Goal: Information Seeking & Learning: Learn about a topic

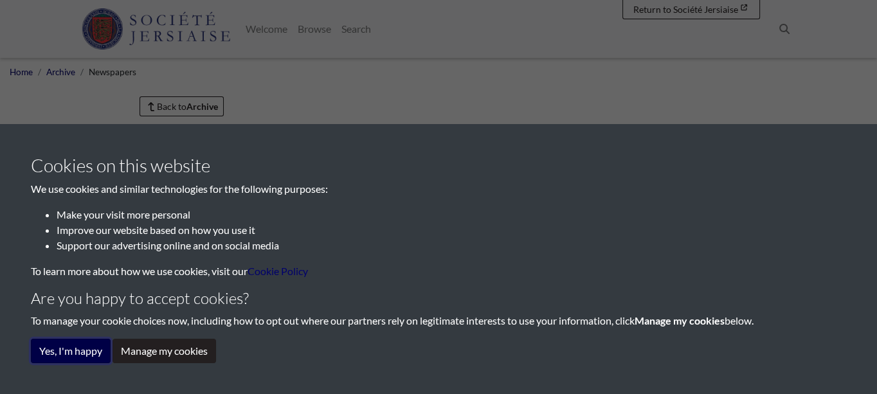
click at [87, 354] on button "Yes, I'm happy" at bounding box center [71, 351] width 80 height 24
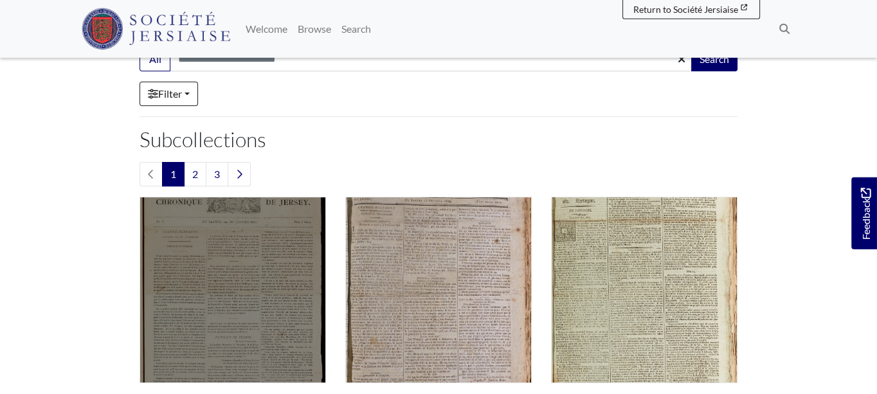
scroll to position [276, 0]
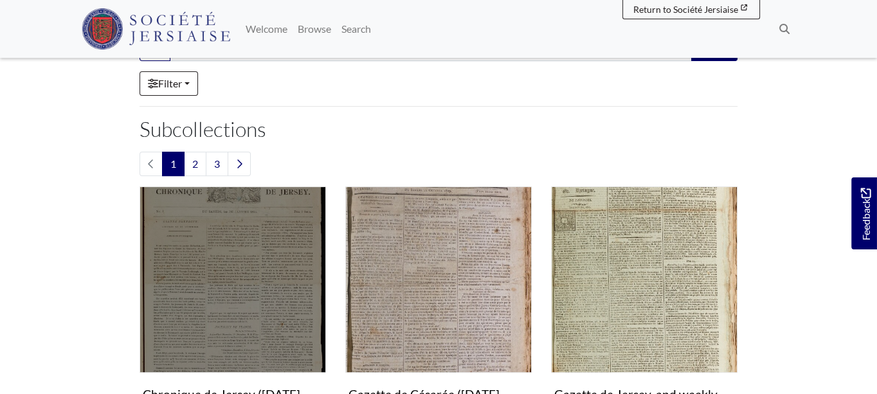
click at [243, 278] on img "Subcollection" at bounding box center [232, 279] width 186 height 186
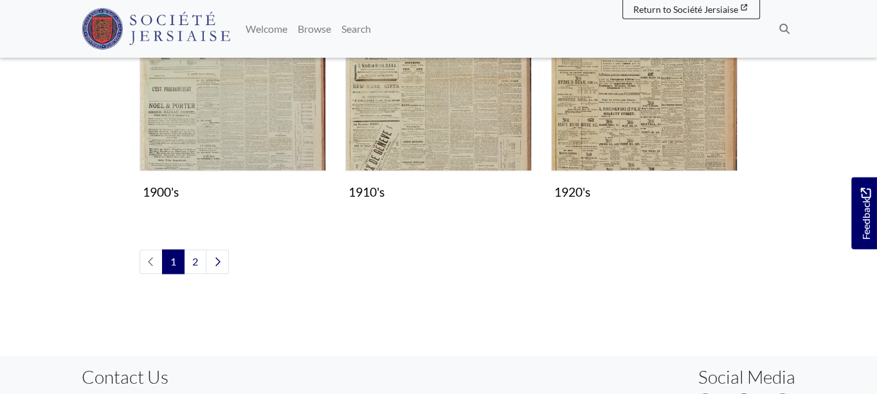
scroll to position [1174, 0]
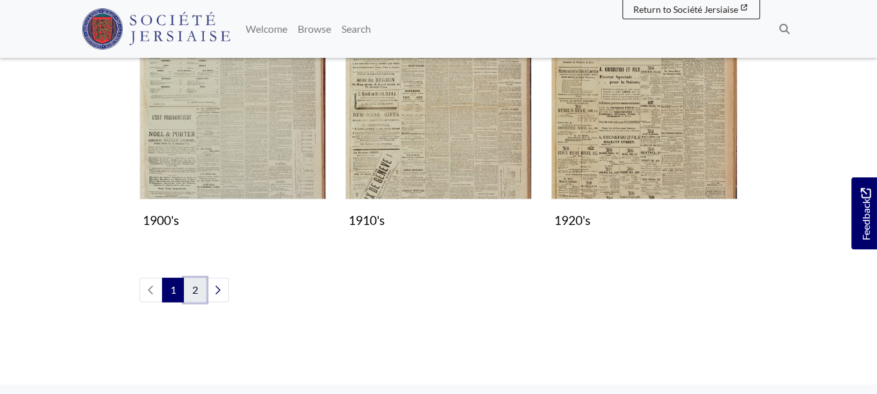
click at [191, 291] on link "2" at bounding box center [195, 290] width 22 height 24
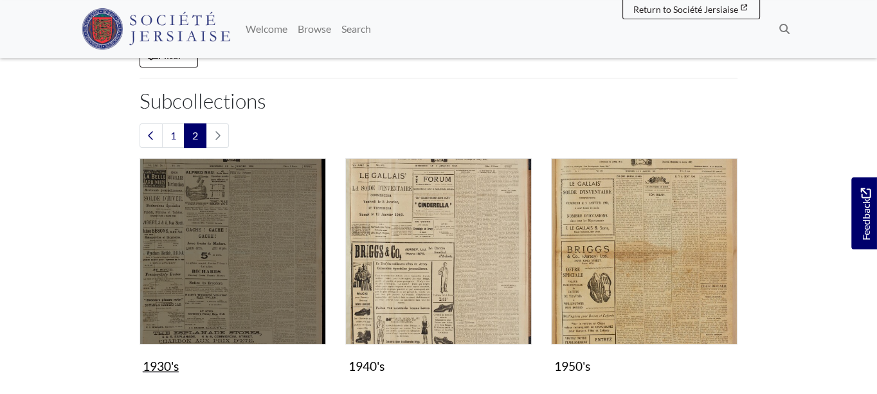
scroll to position [276, 0]
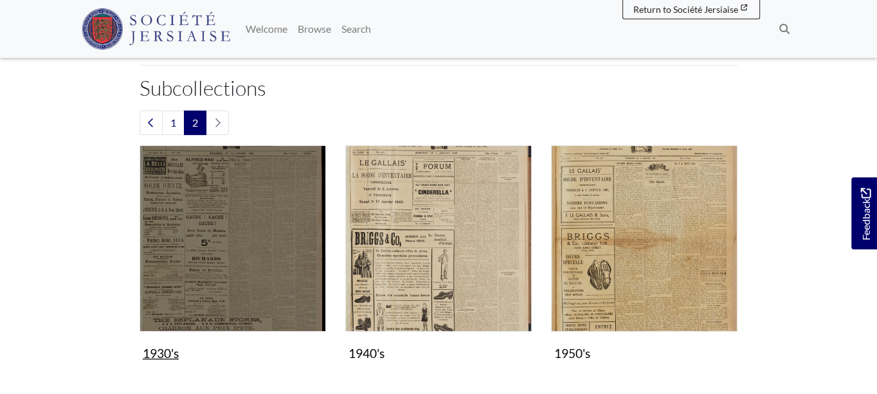
click at [249, 285] on img "Subcollection" at bounding box center [232, 238] width 186 height 186
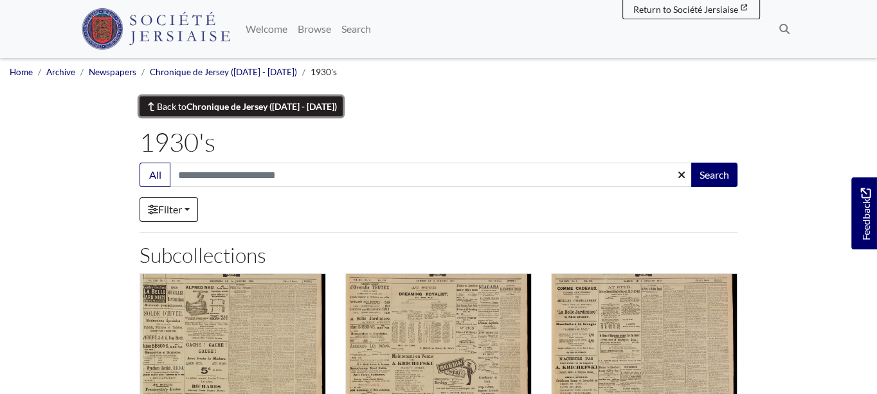
click at [170, 111] on link "Back to Chronique de Jersey (1814 - 1959)" at bounding box center [240, 106] width 203 height 20
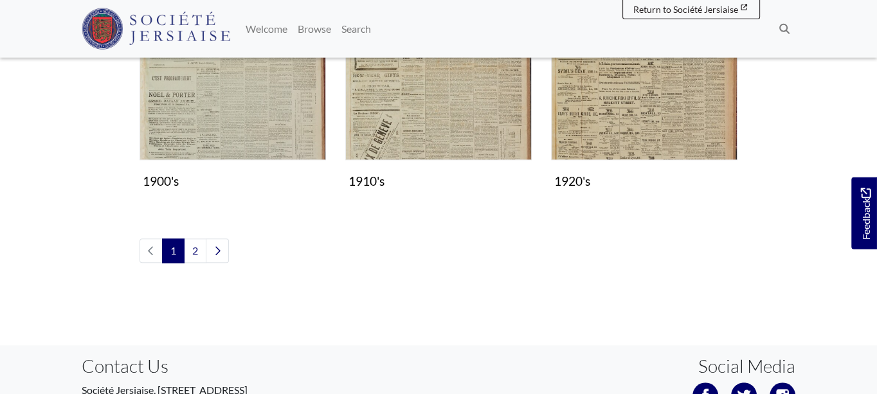
scroll to position [1244, 0]
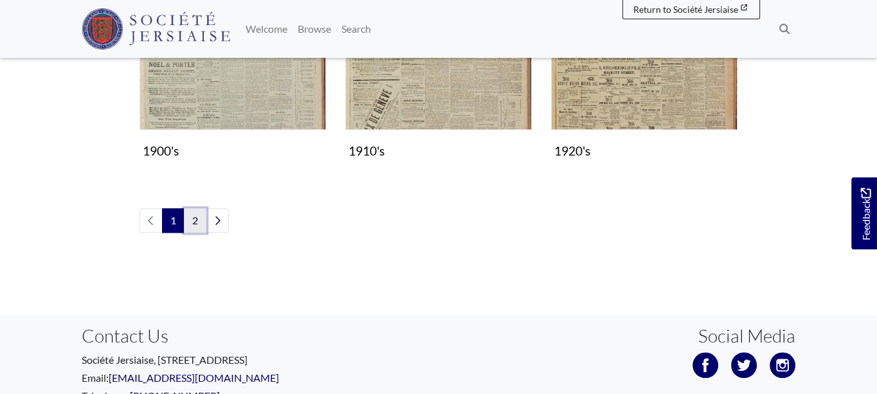
click at [197, 220] on link "2" at bounding box center [195, 220] width 22 height 24
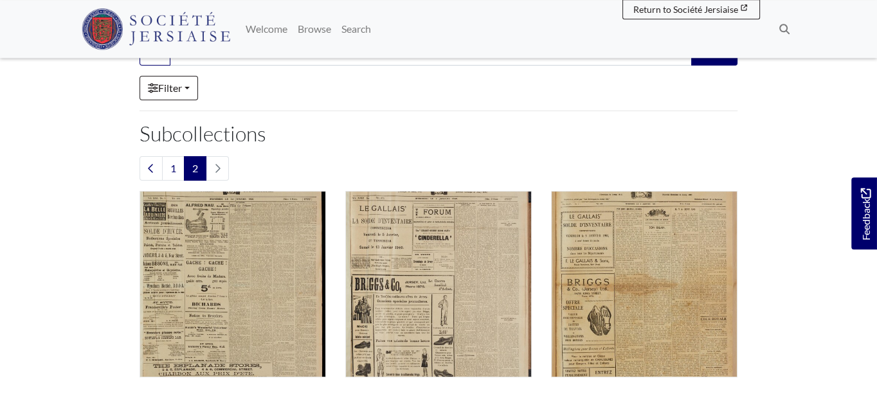
scroll to position [276, 0]
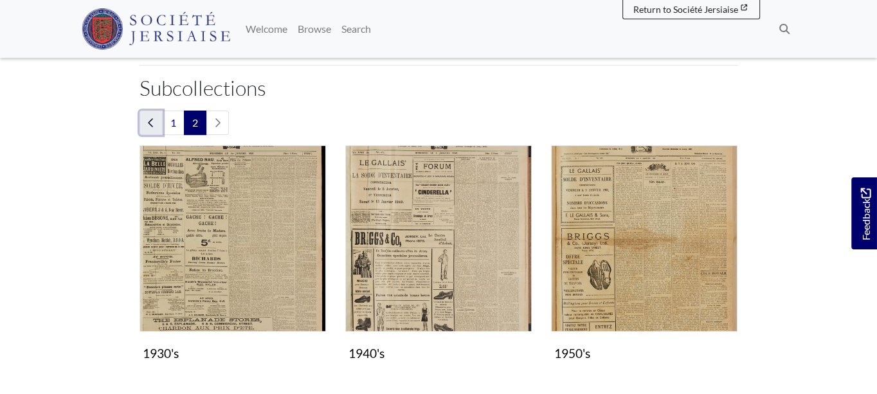
click at [152, 121] on icon "Previous page" at bounding box center [151, 123] width 6 height 10
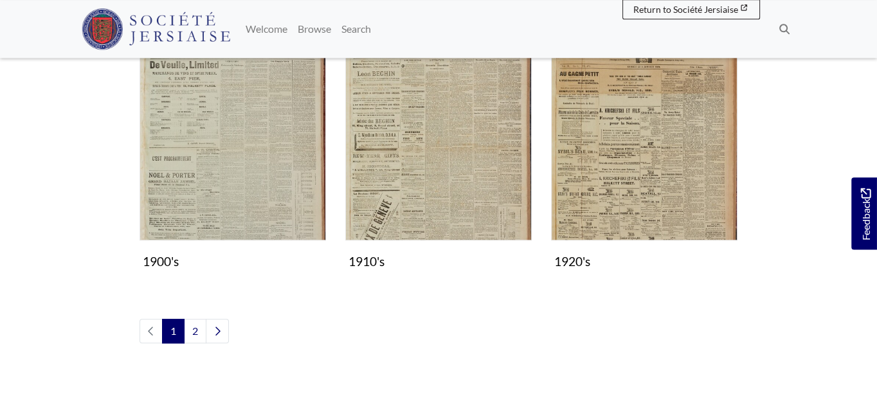
scroll to position [1174, 0]
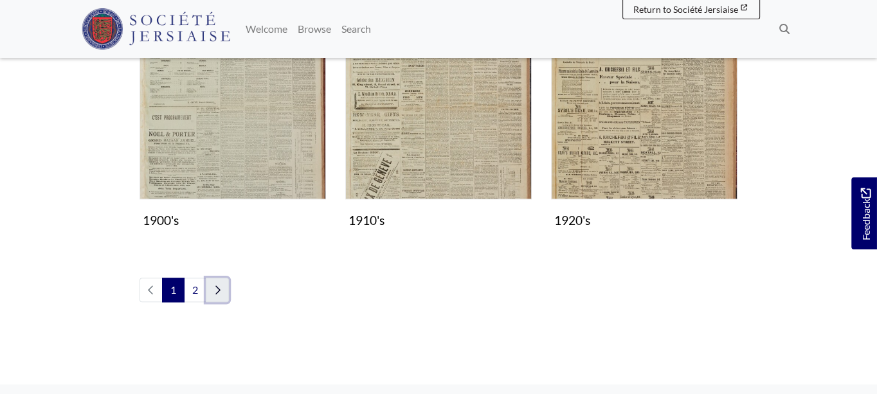
click at [215, 292] on icon "Next page" at bounding box center [217, 290] width 5 height 8
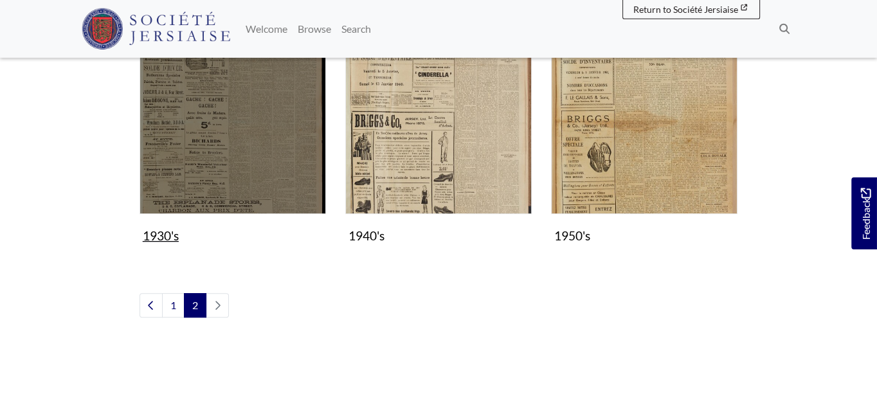
scroll to position [415, 0]
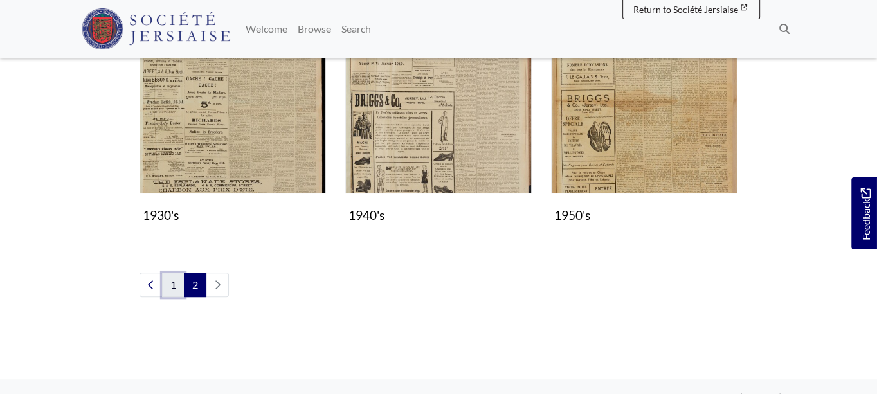
click at [171, 282] on link "1" at bounding box center [173, 285] width 22 height 24
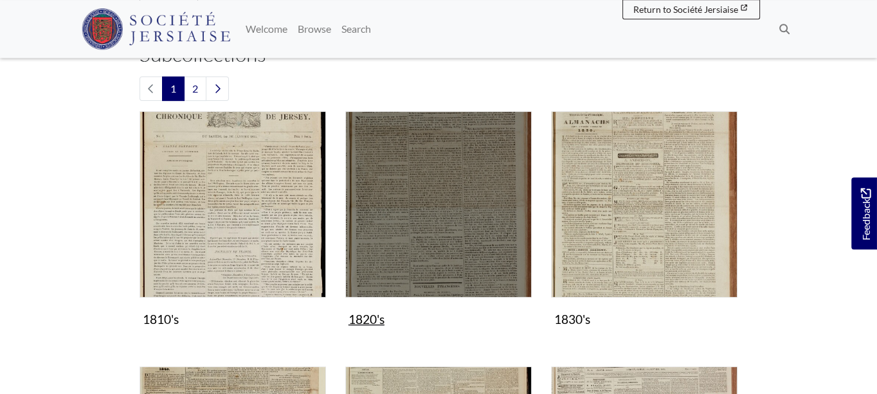
scroll to position [345, 0]
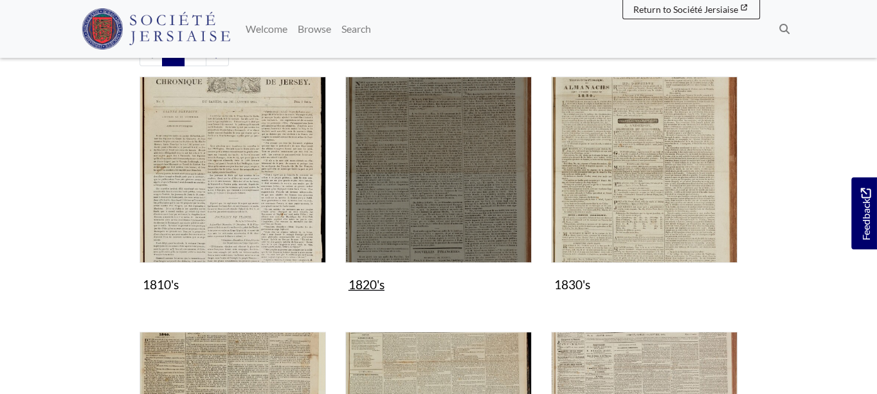
click at [424, 202] on img "Subcollection" at bounding box center [438, 169] width 186 height 186
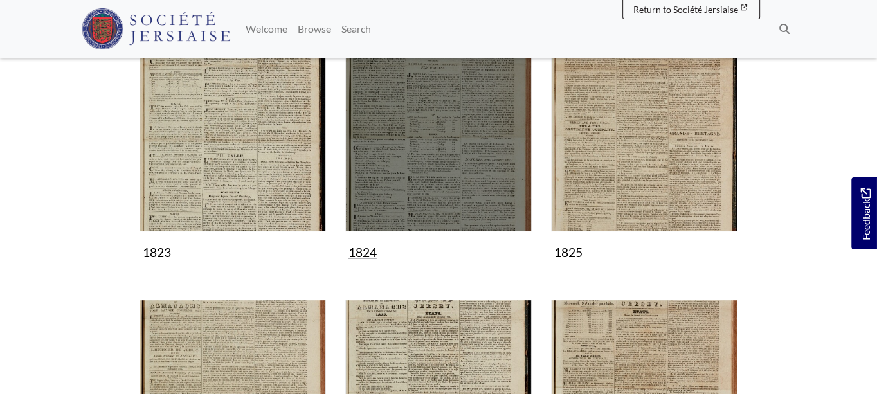
scroll to position [553, 0]
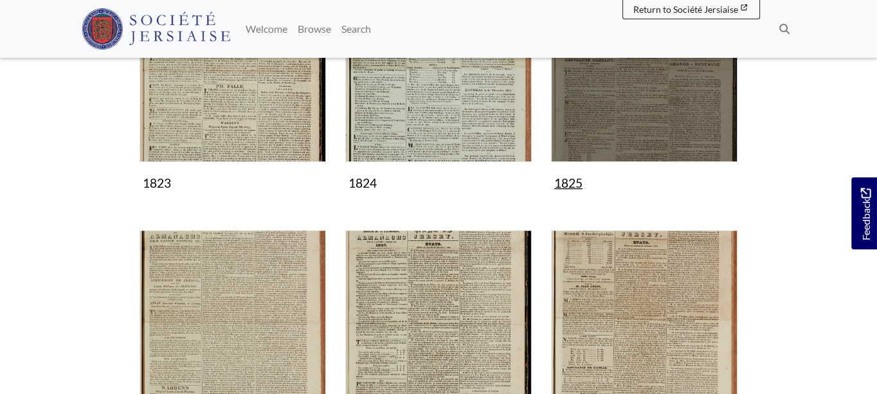
click at [606, 145] on img "Subcollection" at bounding box center [644, 69] width 186 height 186
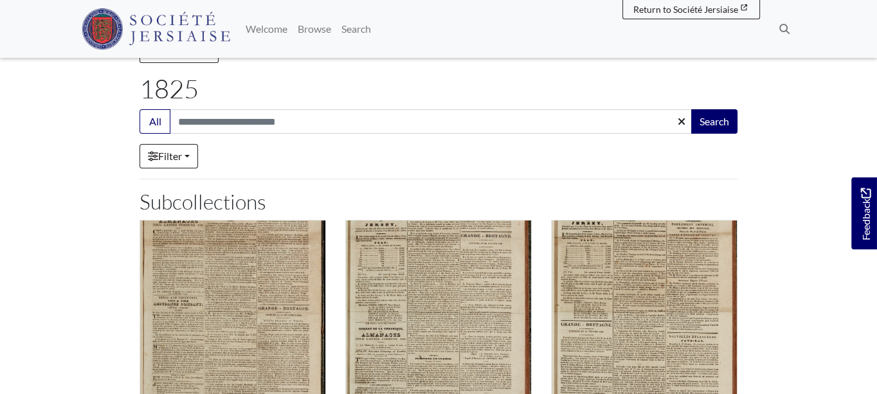
scroll to position [138, 0]
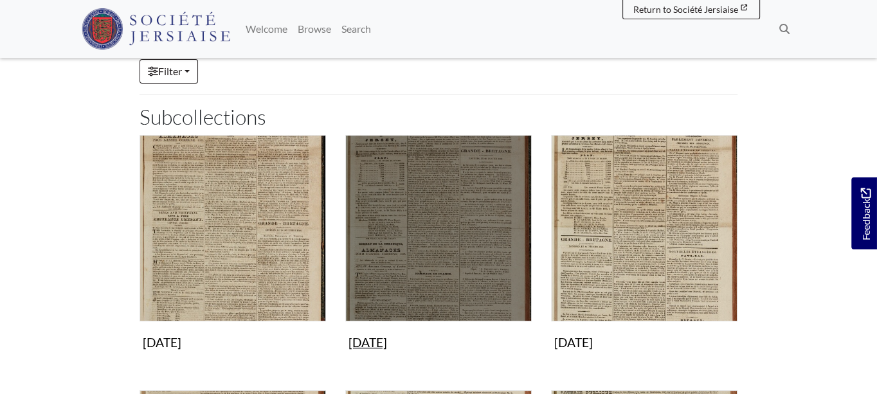
click at [406, 208] on img "Subcollection" at bounding box center [438, 228] width 186 height 186
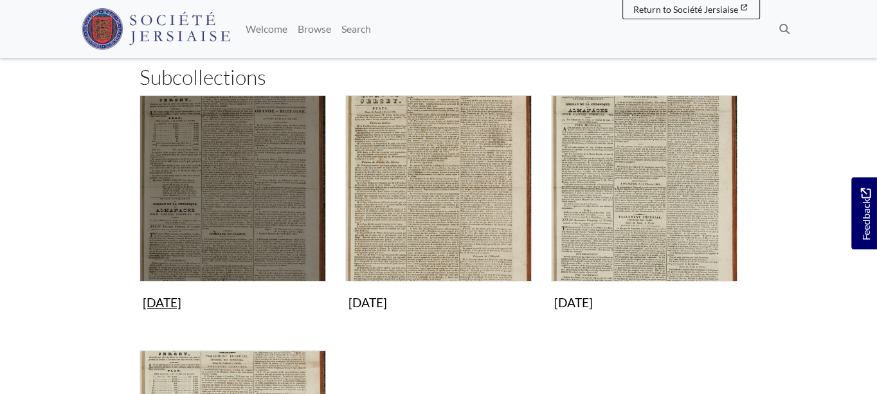
scroll to position [207, 0]
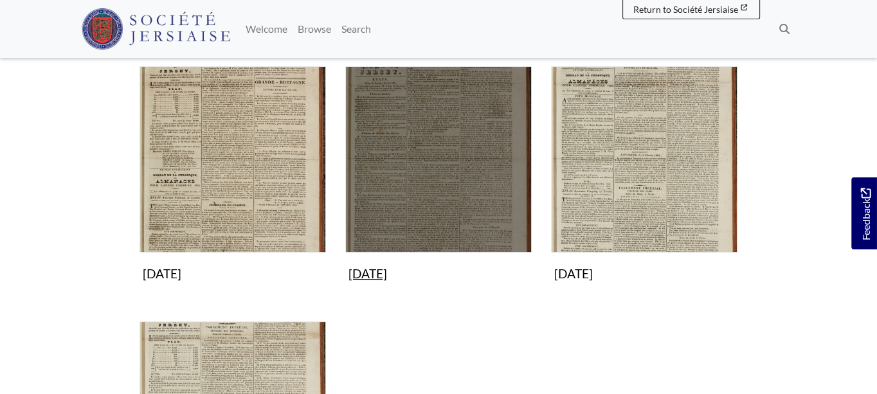
click at [395, 176] on img "Subcollection" at bounding box center [438, 159] width 186 height 186
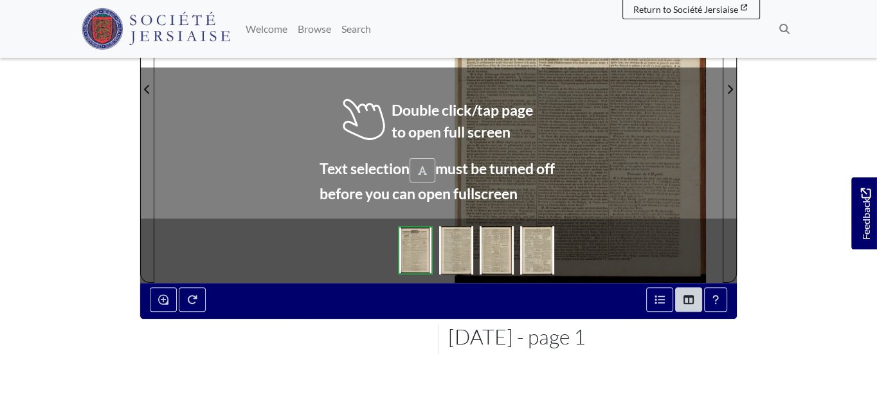
scroll to position [345, 0]
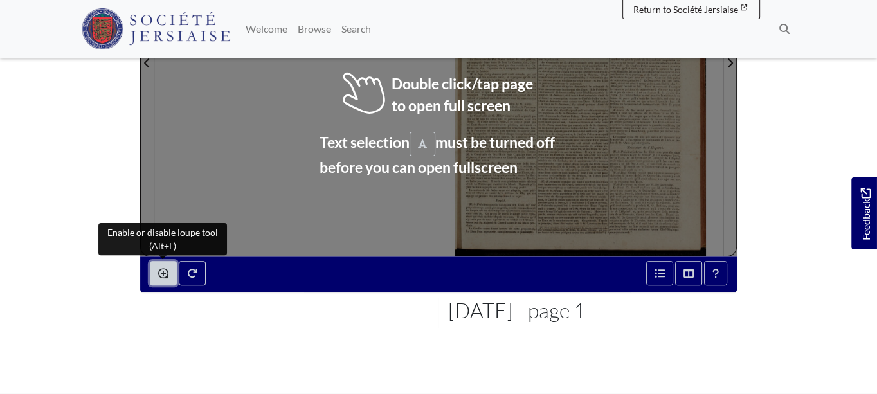
click at [160, 271] on icon "Enable or disable loupe tool (Alt+L)" at bounding box center [163, 273] width 10 height 10
click at [166, 268] on icon "Enable or disable loupe tool (Alt+L)" at bounding box center [163, 273] width 10 height 10
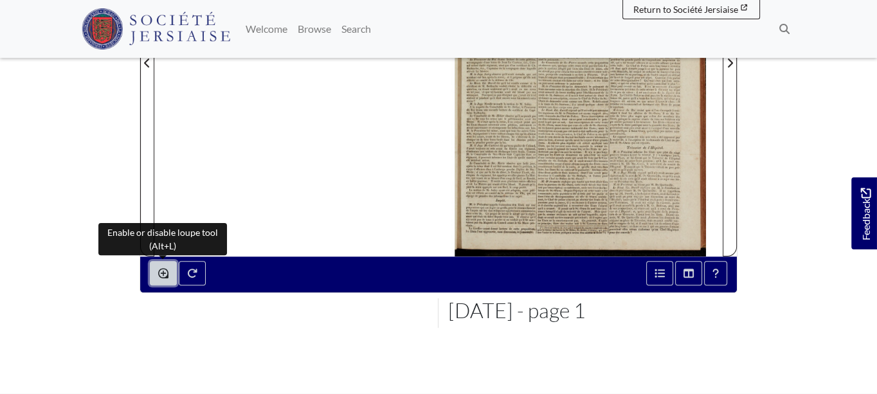
click at [166, 268] on icon "Enable or disable loupe tool (Alt+L)" at bounding box center [163, 273] width 10 height 10
click at [166, 272] on icon "Enable or disable loupe tool (Alt+L)" at bounding box center [163, 273] width 10 height 10
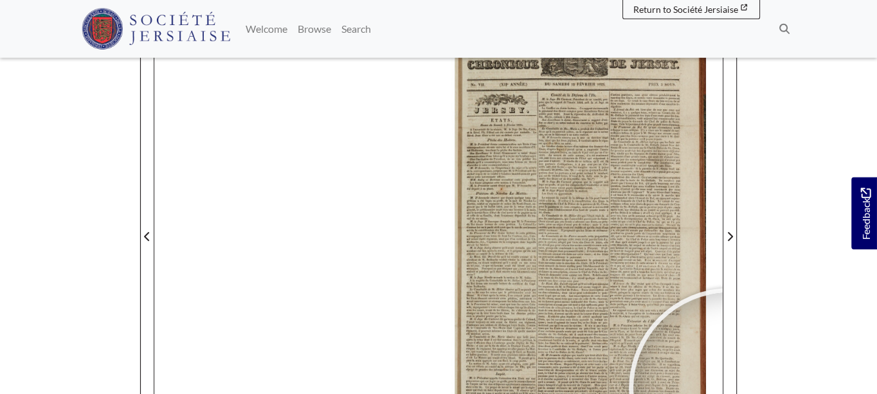
scroll to position [138, 0]
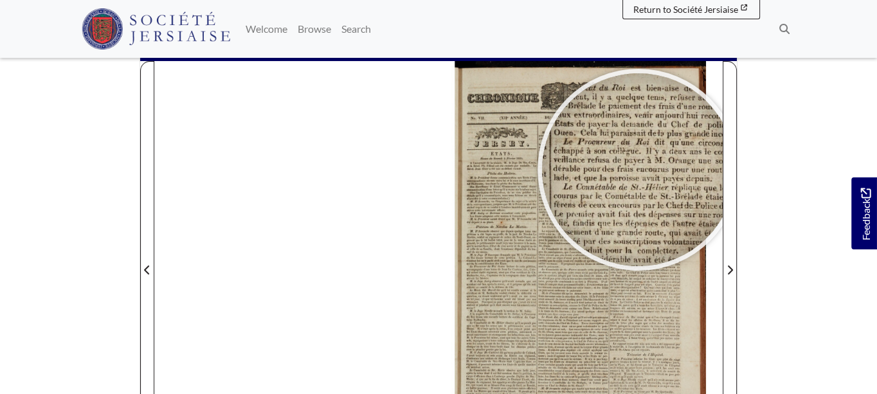
drag, startPoint x: 481, startPoint y: 331, endPoint x: 638, endPoint y: 169, distance: 225.5
click at [638, 169] on div at bounding box center [638, 169] width 193 height 193
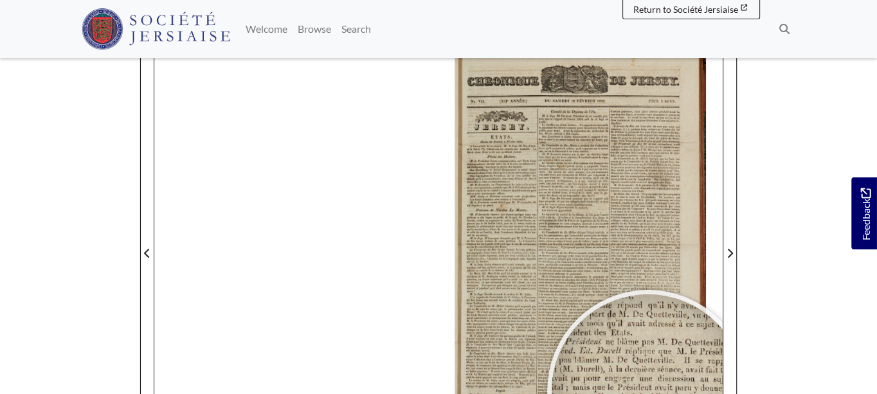
scroll to position [156, 0]
drag, startPoint x: 634, startPoint y: 174, endPoint x: 648, endPoint y: 395, distance: 221.5
click at [648, 393] on div at bounding box center [648, 390] width 193 height 193
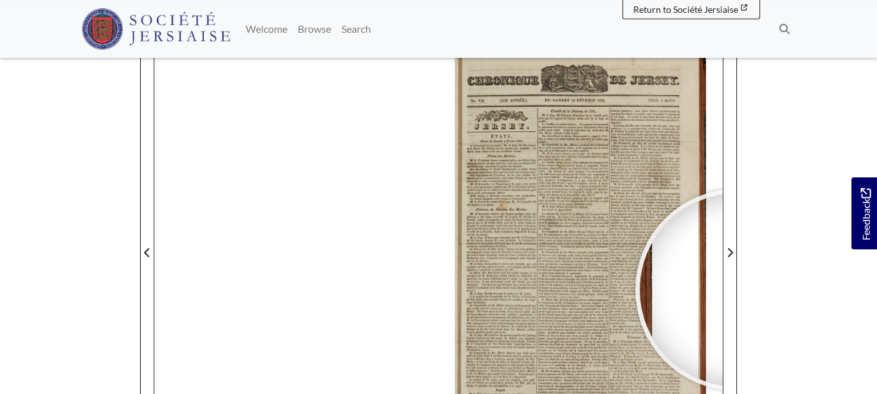
drag, startPoint x: 755, startPoint y: 298, endPoint x: 753, endPoint y: 324, distance: 25.7
click at [753, 324] on body "Menu" at bounding box center [438, 300] width 877 height 912
drag, startPoint x: 750, startPoint y: 272, endPoint x: 739, endPoint y: 305, distance: 34.8
click at [746, 301] on body "Menu" at bounding box center [438, 300] width 877 height 912
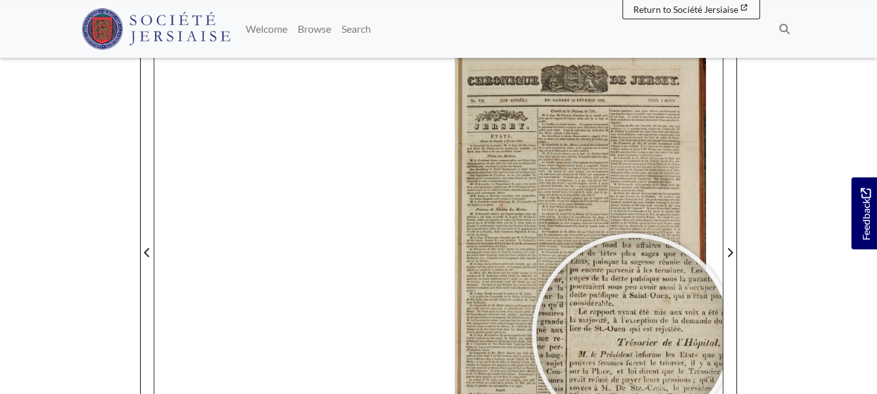
click at [633, 333] on div at bounding box center [632, 334] width 193 height 193
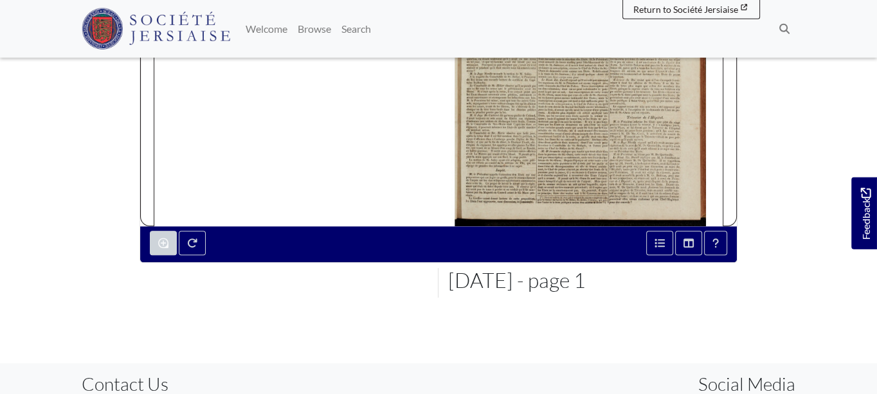
scroll to position [309, 0]
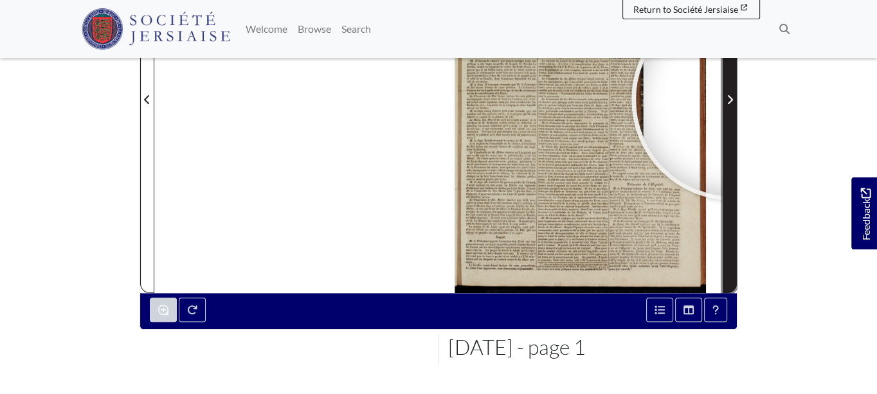
click at [732, 99] on icon "Next Page" at bounding box center [730, 99] width 5 height 9
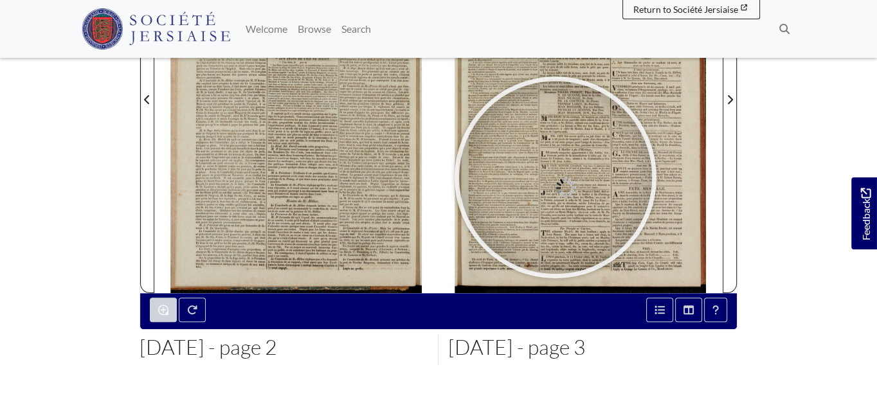
click at [555, 177] on div at bounding box center [555, 177] width 193 height 193
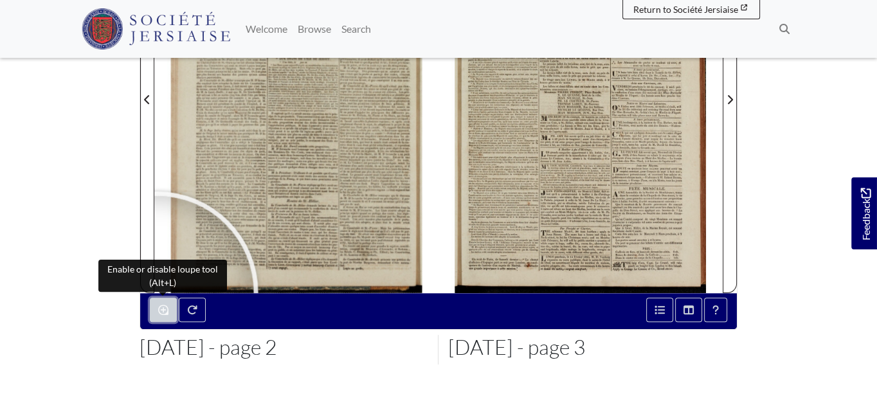
click at [154, 308] on button "Enable or disable loupe tool (Alt+L)" at bounding box center [163, 310] width 27 height 24
click at [159, 307] on icon "Enable or disable loupe tool (Alt+L)" at bounding box center [163, 310] width 10 height 10
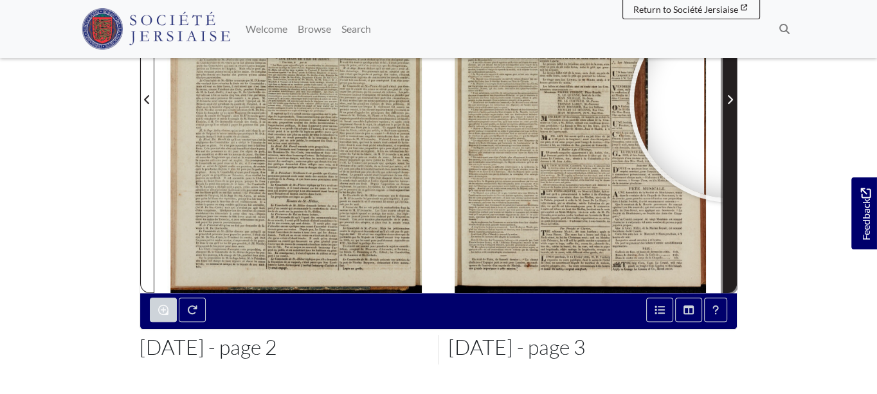
click at [730, 101] on icon "Next Page" at bounding box center [730, 99] width 5 height 9
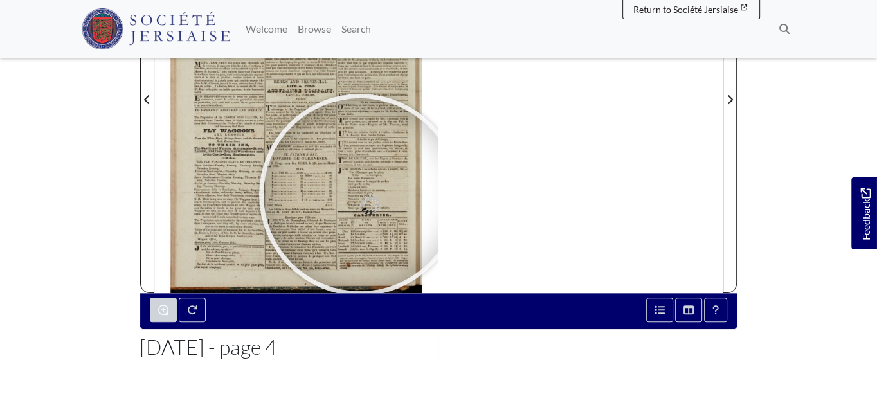
click at [360, 194] on div at bounding box center [360, 194] width 193 height 193
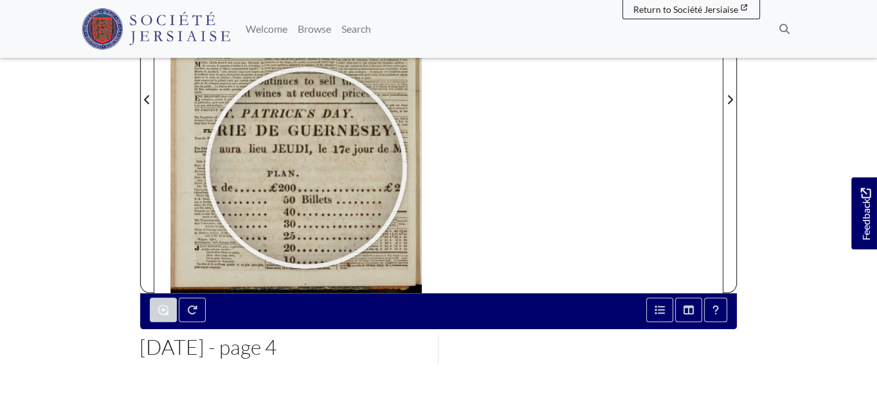
drag, startPoint x: 327, startPoint y: 202, endPoint x: 306, endPoint y: 166, distance: 41.5
click at [306, 166] on div at bounding box center [306, 167] width 193 height 193
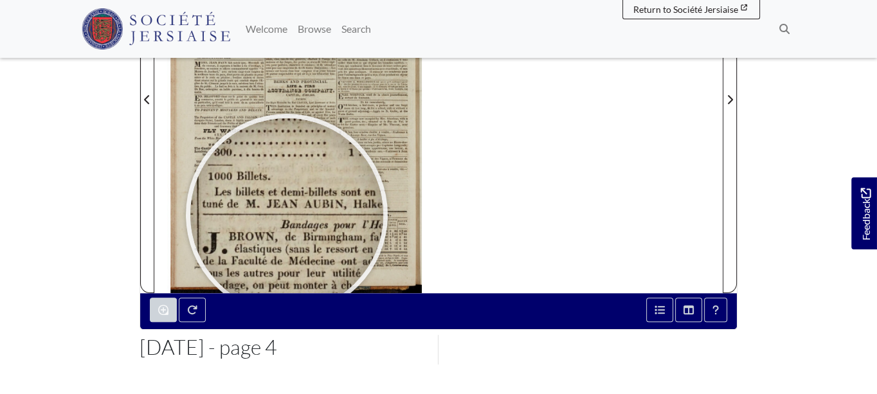
drag, startPoint x: 305, startPoint y: 194, endPoint x: 287, endPoint y: 214, distance: 26.9
click at [287, 214] on div at bounding box center [286, 214] width 193 height 193
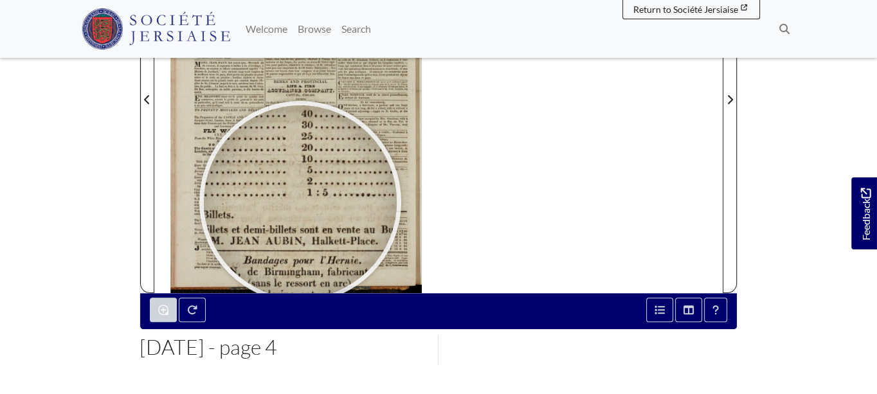
drag, startPoint x: 301, startPoint y: 214, endPoint x: 301, endPoint y: 188, distance: 26.4
click at [301, 188] on div at bounding box center [300, 201] width 193 height 193
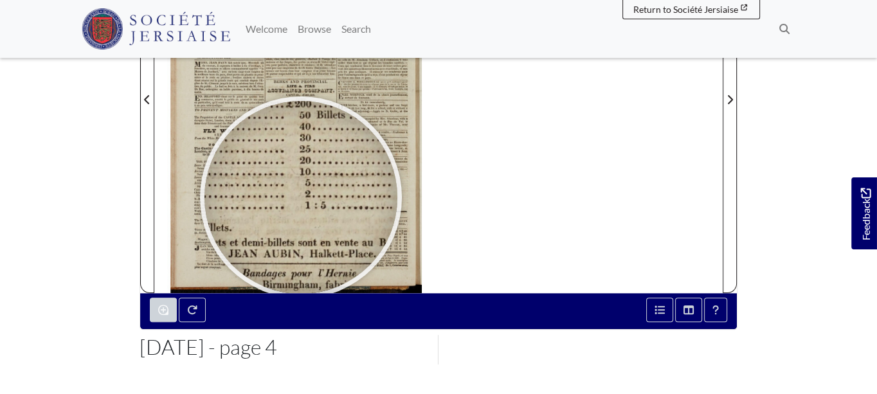
drag, startPoint x: 296, startPoint y: 170, endPoint x: 301, endPoint y: 194, distance: 25.0
click at [301, 194] on div at bounding box center [300, 197] width 193 height 193
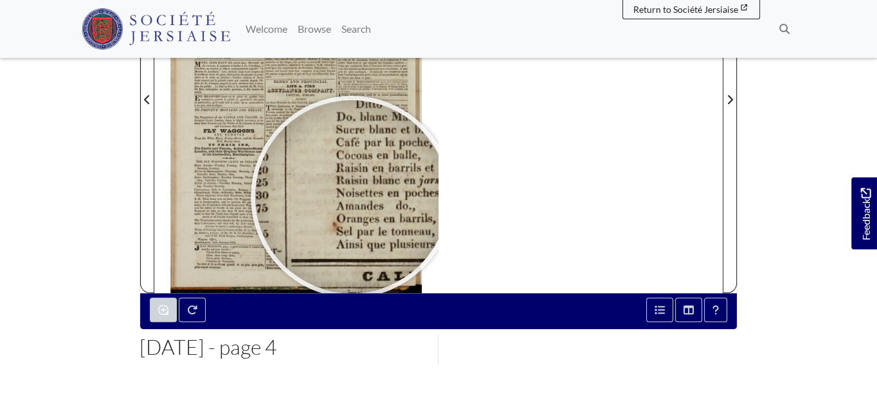
drag, startPoint x: 357, startPoint y: 122, endPoint x: 351, endPoint y: 196, distance: 74.1
click at [352, 197] on div at bounding box center [351, 196] width 193 height 193
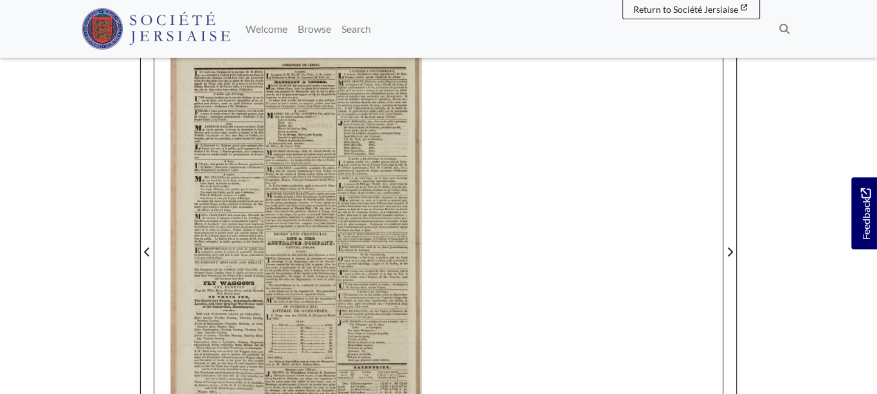
scroll to position [153, 0]
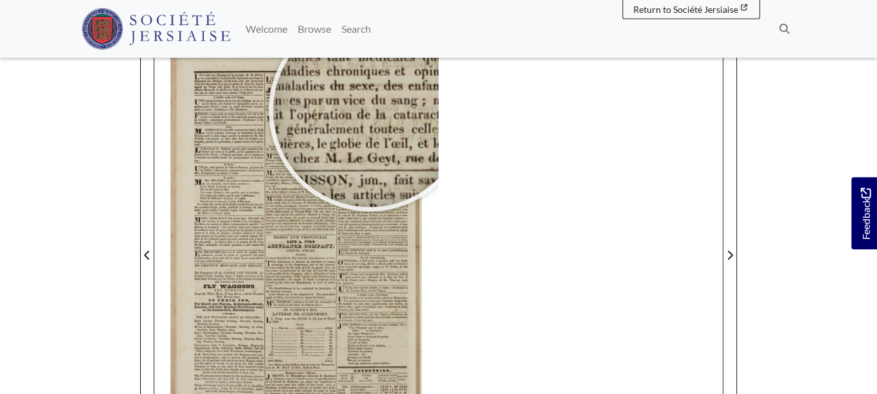
click at [368, 111] on div at bounding box center [369, 110] width 193 height 193
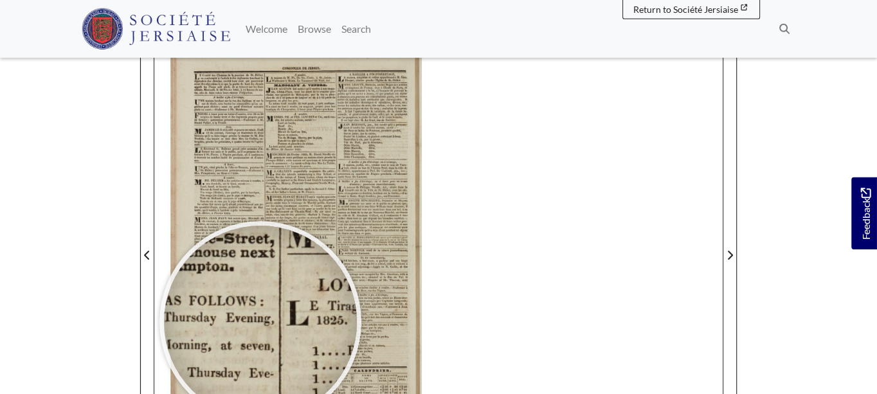
drag, startPoint x: 211, startPoint y: 193, endPoint x: 279, endPoint y: 287, distance: 116.1
click at [271, 298] on div at bounding box center [260, 322] width 193 height 193
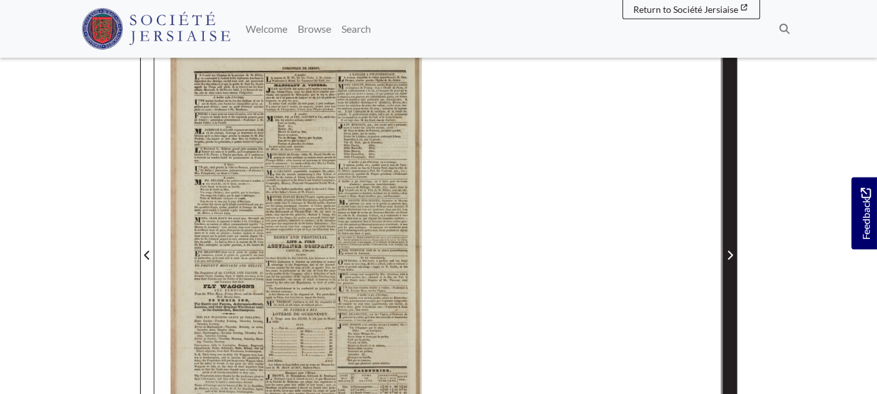
click at [731, 253] on icon "Next Page" at bounding box center [730, 255] width 5 height 9
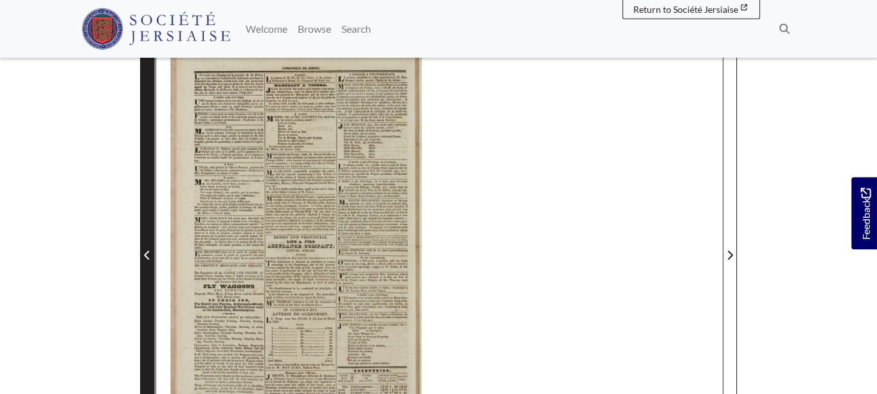
click at [149, 251] on icon "Previous Page" at bounding box center [147, 255] width 6 height 10
